Goal: Browse casually: Explore the website without a specific task or goal

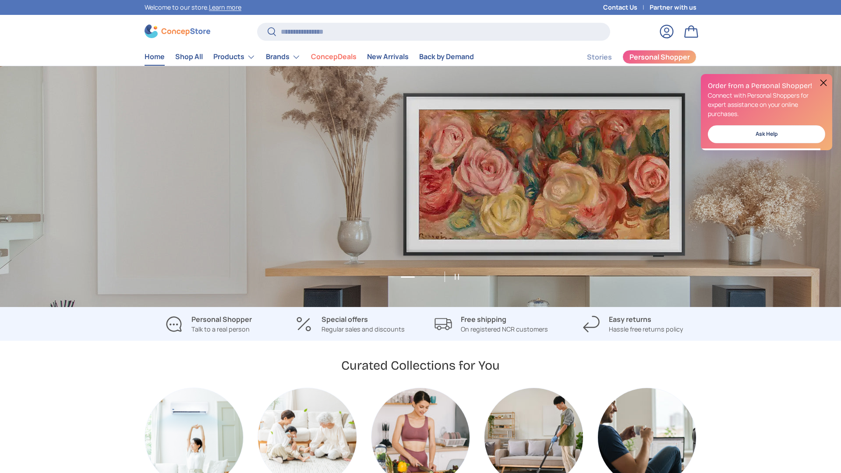
scroll to position [0, 841]
